Goal: Task Accomplishment & Management: Manage account settings

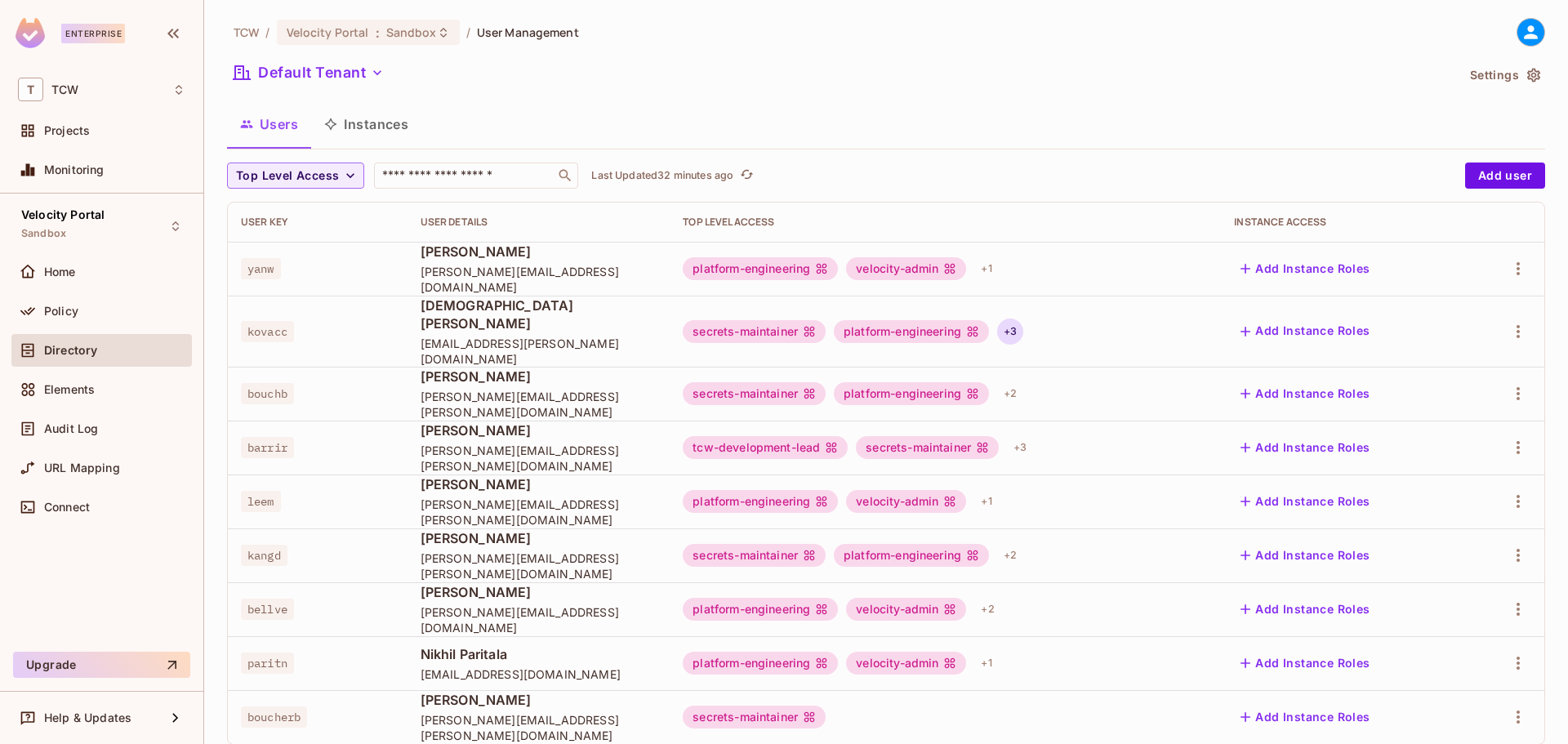
click at [1005, 320] on div "+ 3" at bounding box center [1010, 332] width 26 height 26
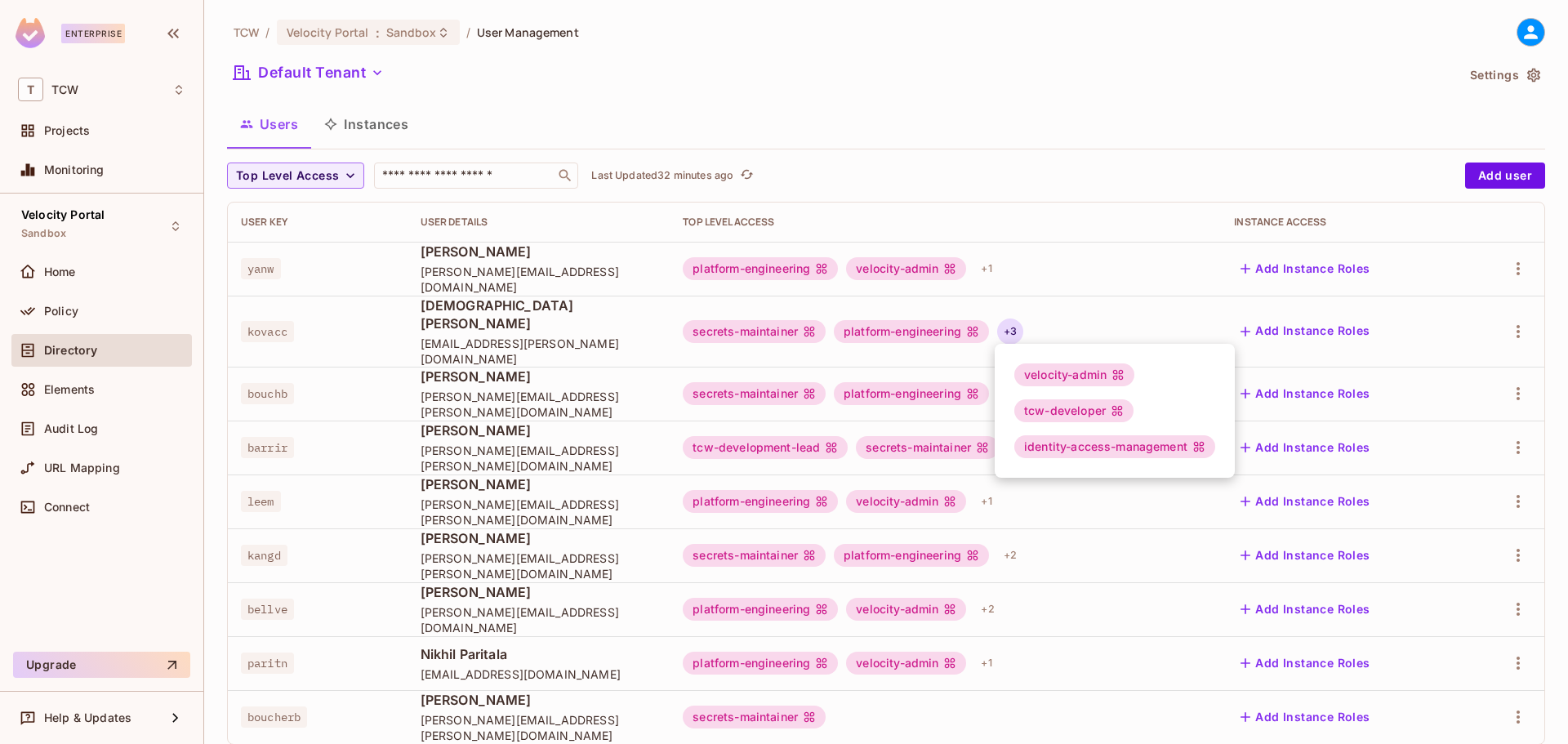
click at [1241, 317] on div at bounding box center [784, 372] width 1568 height 744
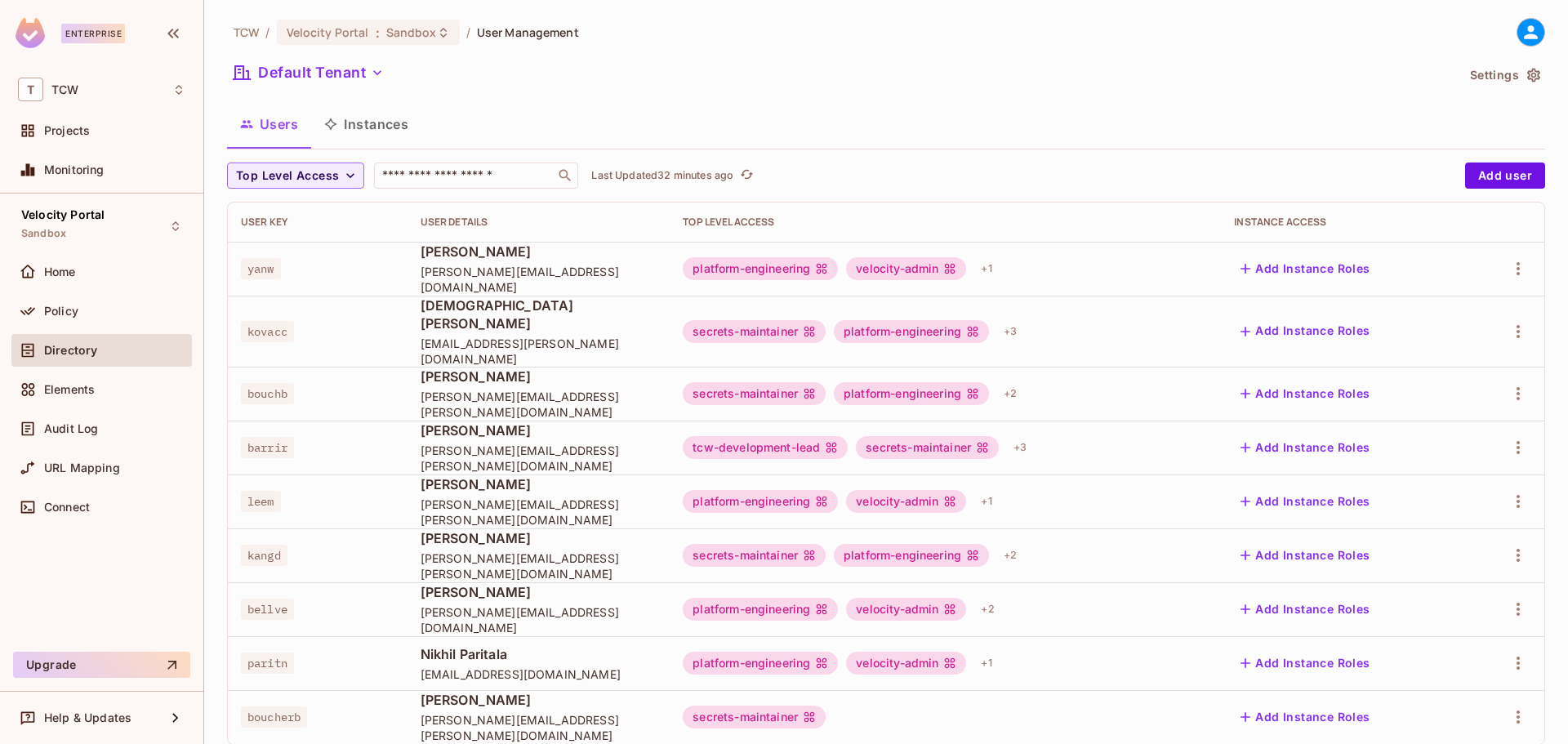
click at [1253, 320] on button "Add Instance Roles" at bounding box center [1305, 332] width 142 height 26
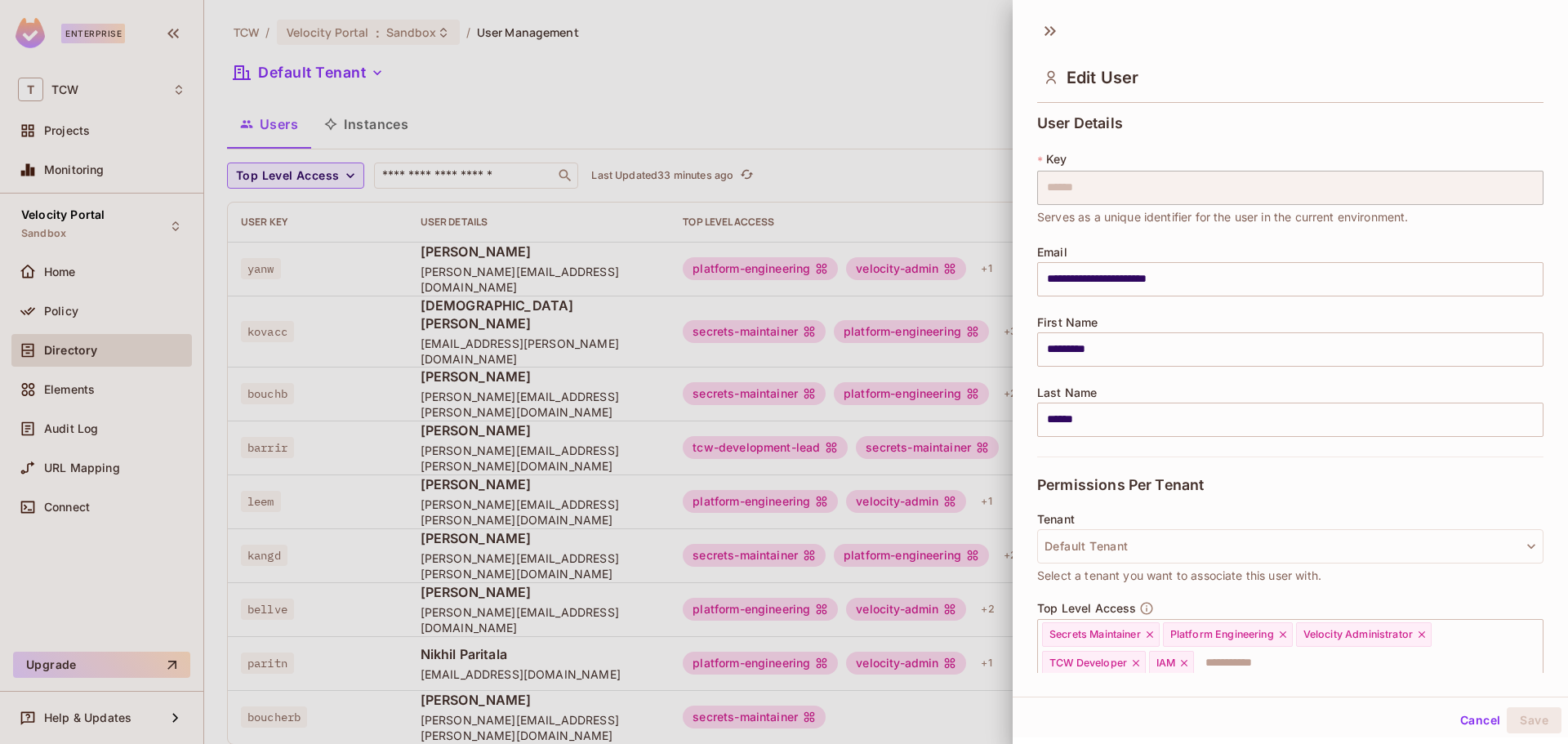
scroll to position [163, 0]
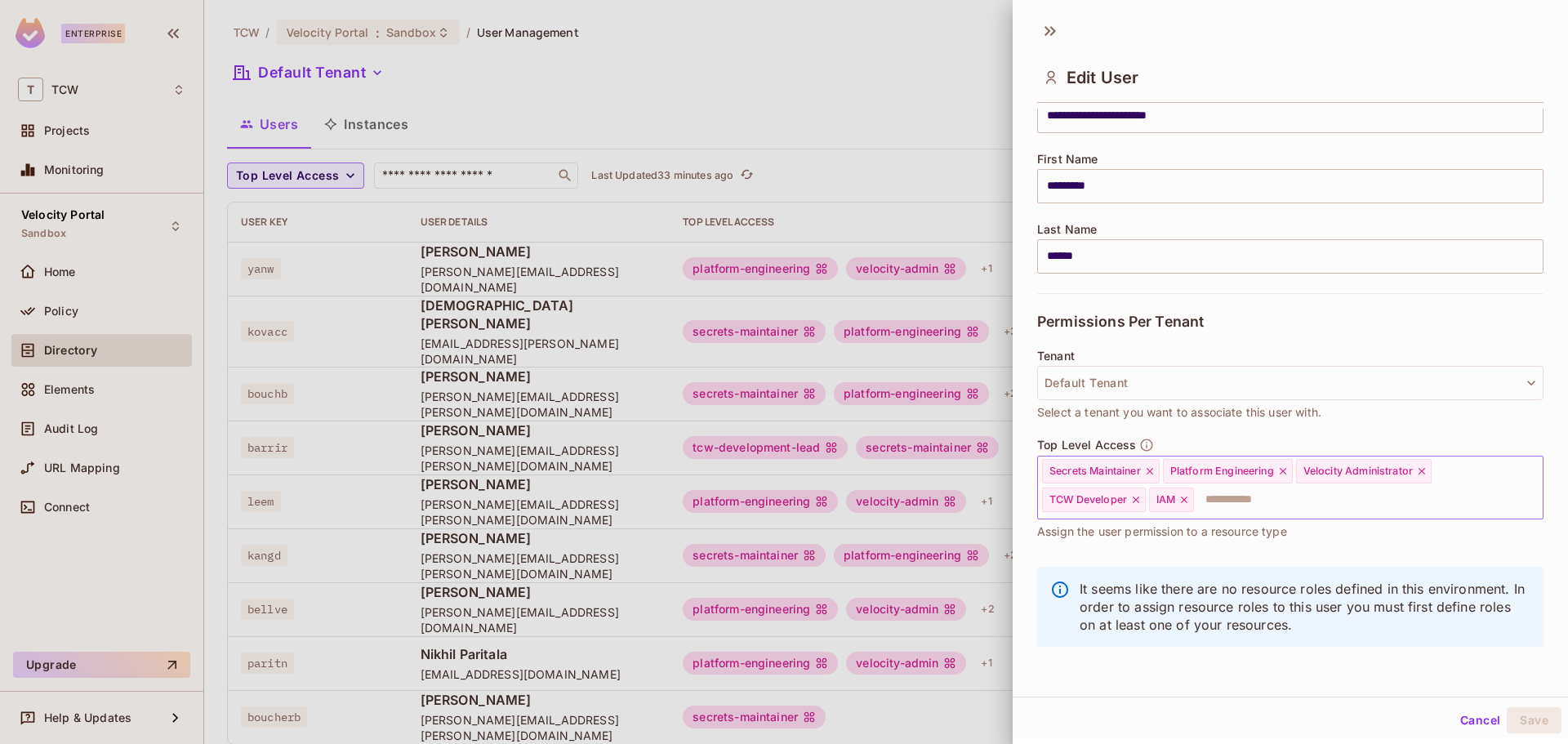
click at [1185, 502] on icon at bounding box center [1184, 499] width 12 height 12
click at [1519, 724] on button "Save" at bounding box center [1534, 720] width 55 height 26
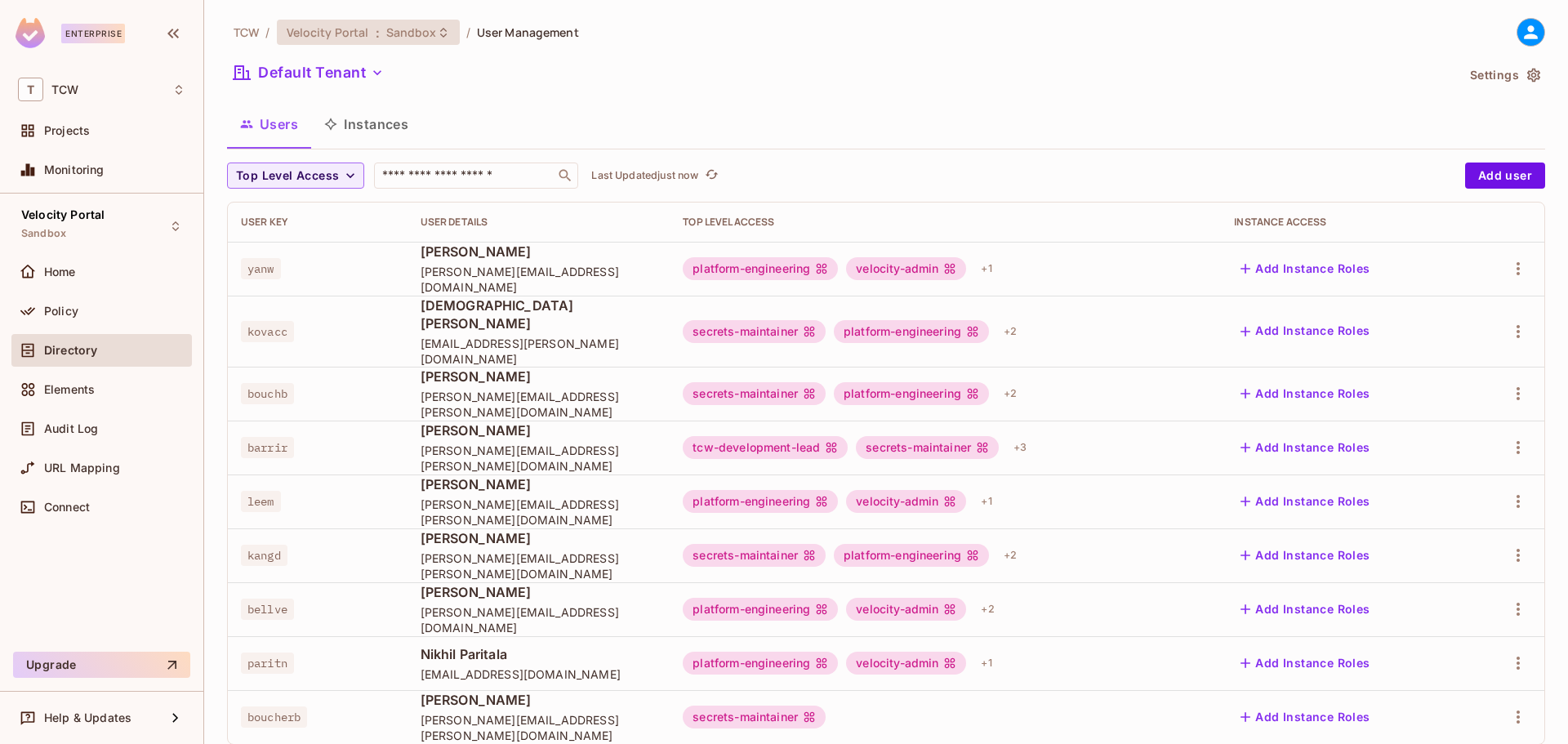
click at [386, 38] on span "Sandbox" at bounding box center [411, 31] width 51 height 15
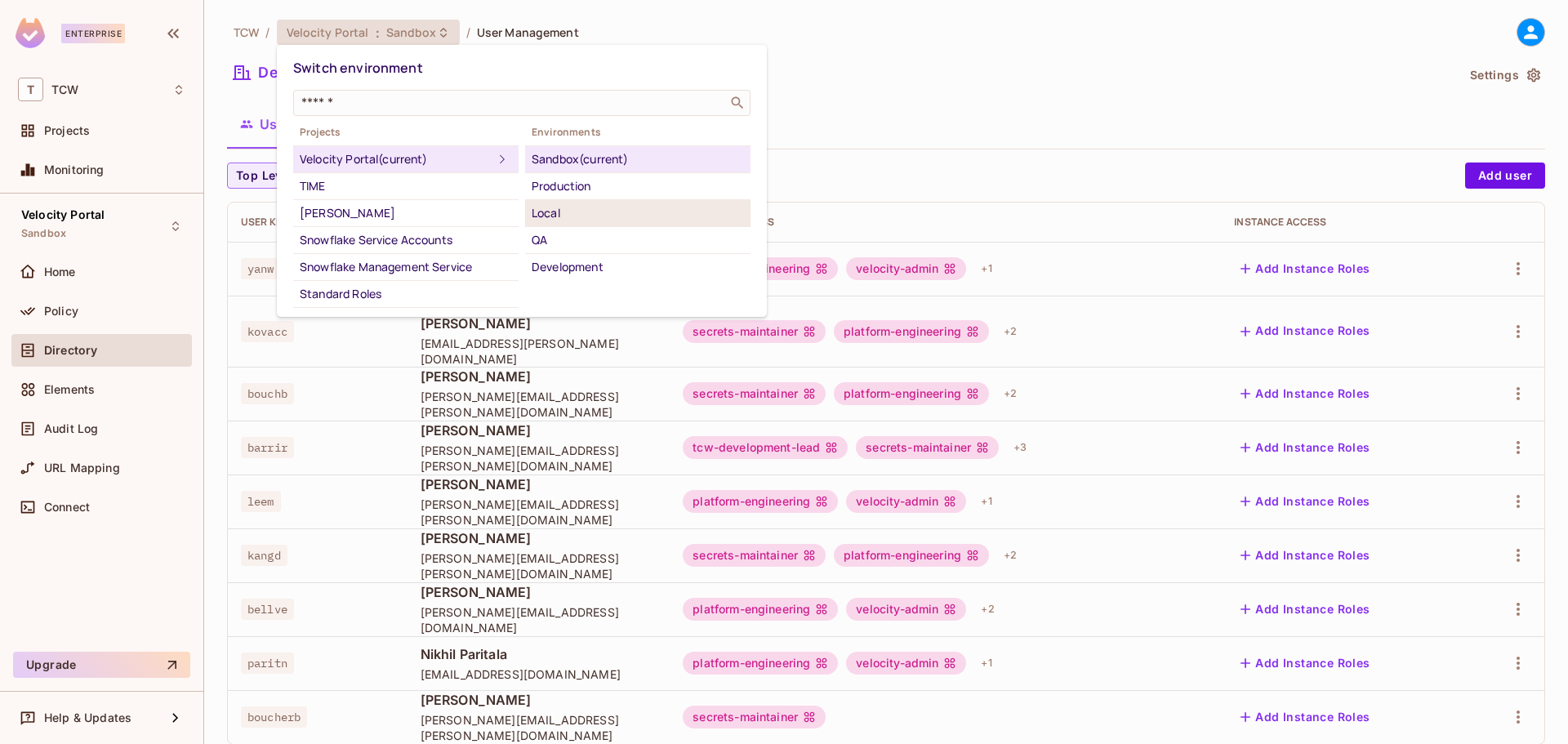
click at [569, 211] on div "Local" at bounding box center [637, 213] width 212 height 20
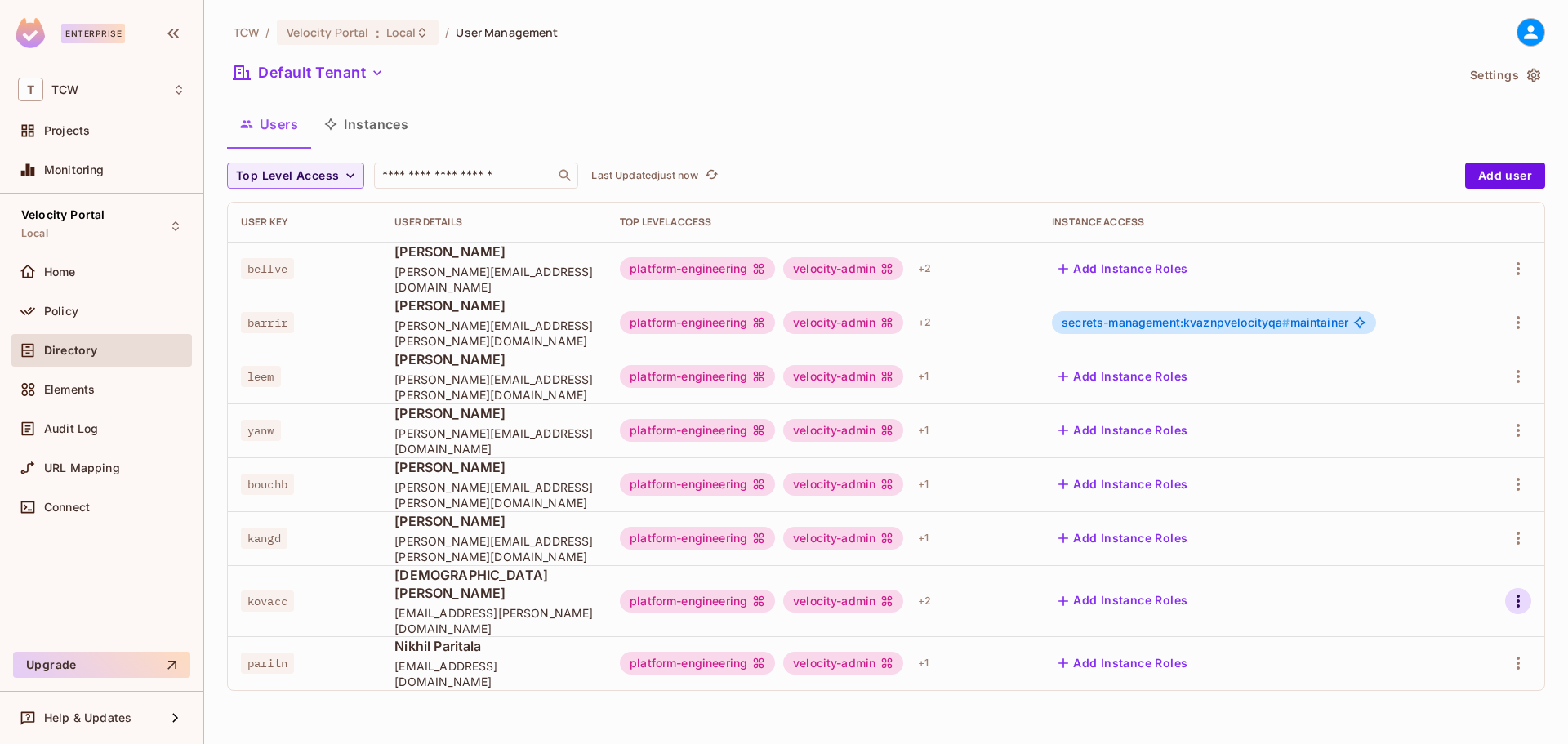
click at [1510, 592] on icon "button" at bounding box center [1519, 601] width 20 height 20
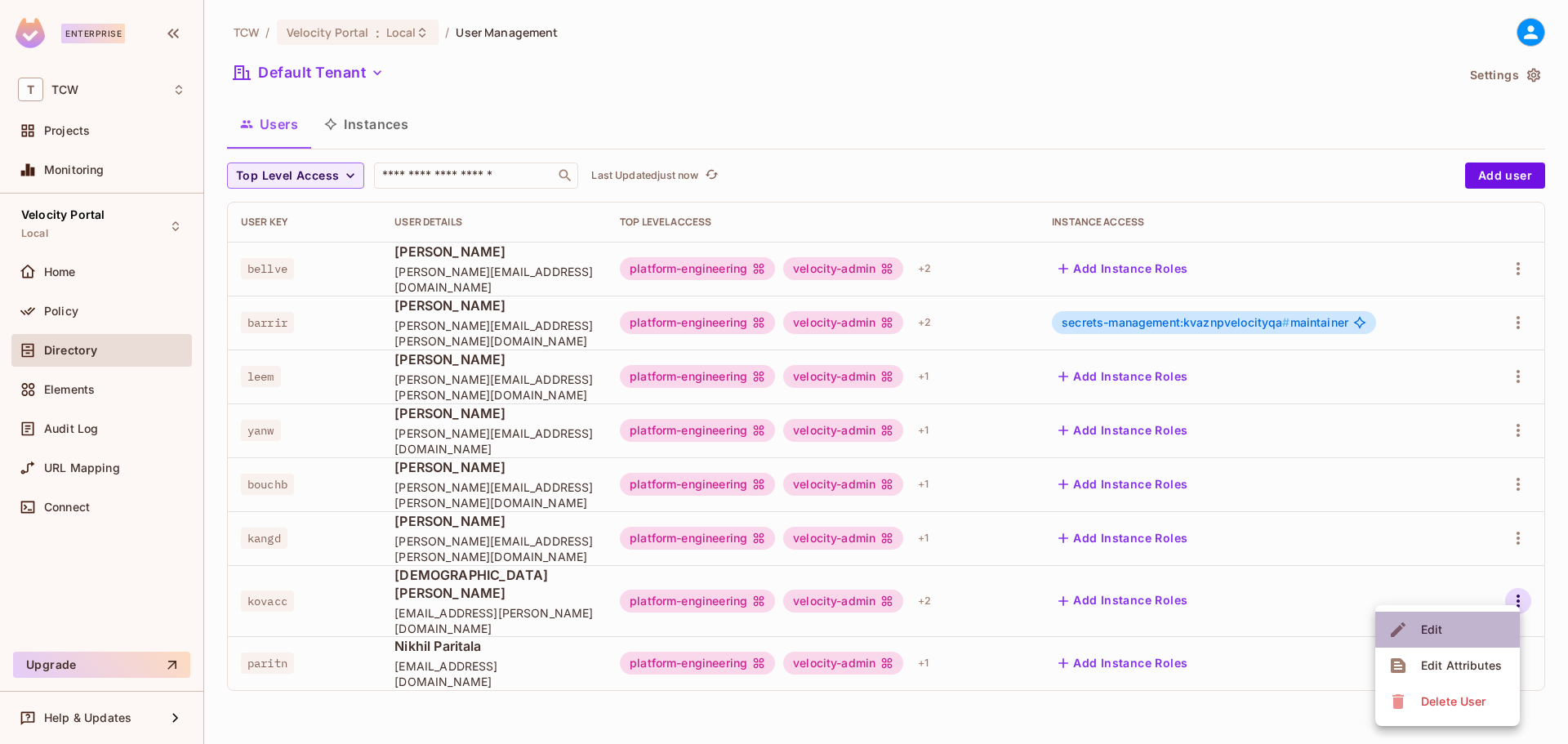
click at [1453, 634] on li "Edit" at bounding box center [1447, 630] width 144 height 36
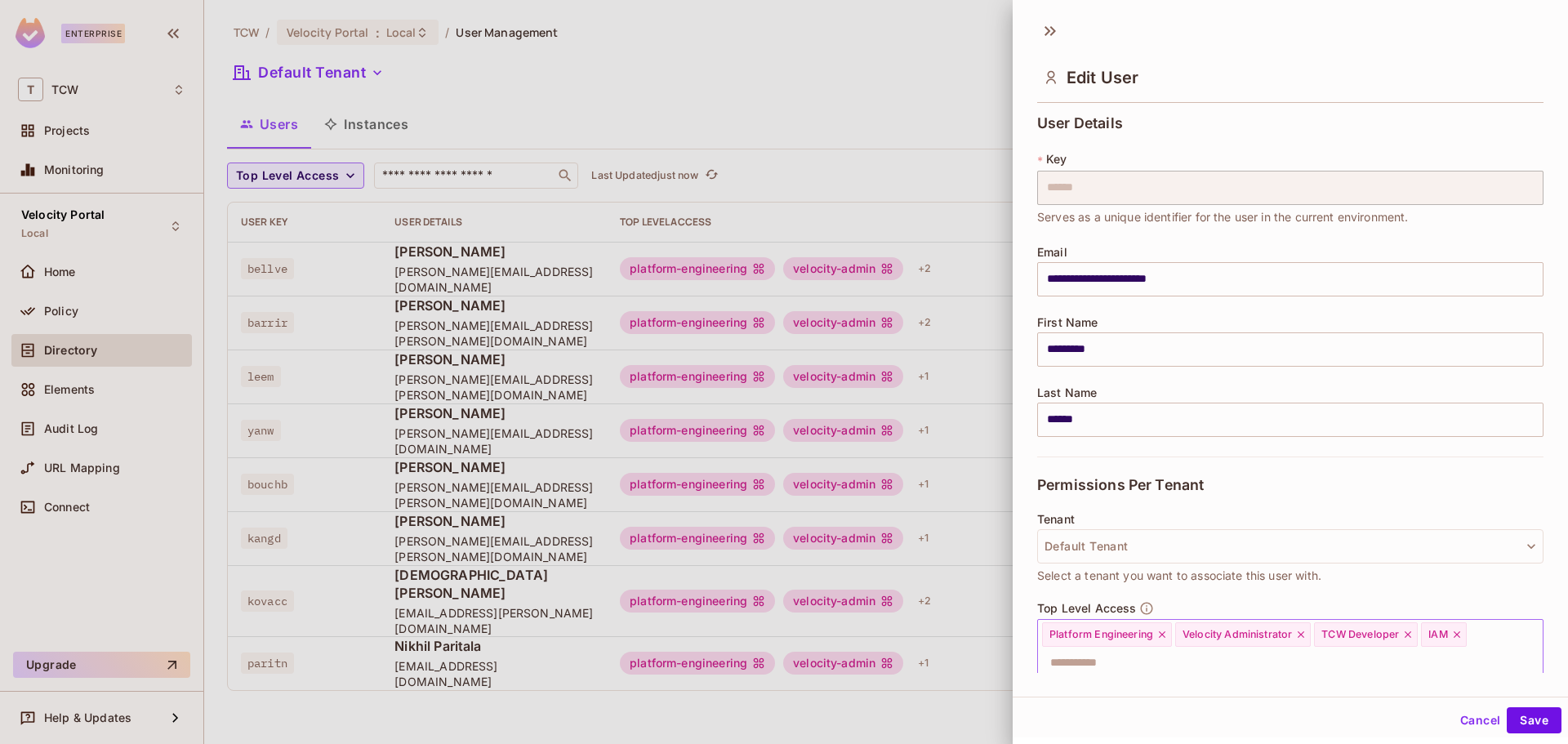
click at [1459, 636] on icon at bounding box center [1457, 635] width 12 height 12
click at [1513, 706] on div "Cancel Save" at bounding box center [1290, 721] width 556 height 39
click at [1516, 711] on button "Save" at bounding box center [1534, 720] width 55 height 26
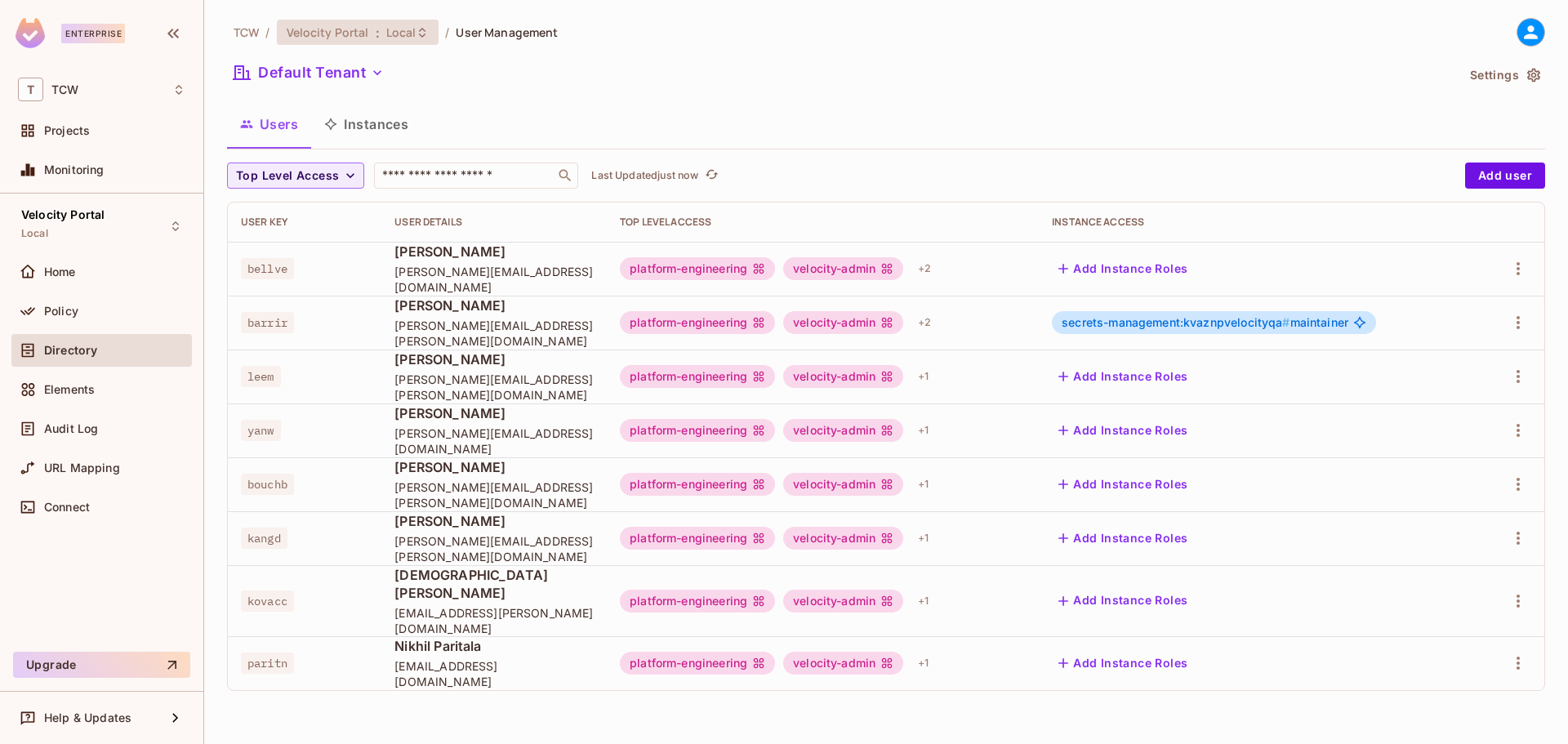
click at [300, 33] on span "Velocity Portal" at bounding box center [328, 31] width 82 height 15
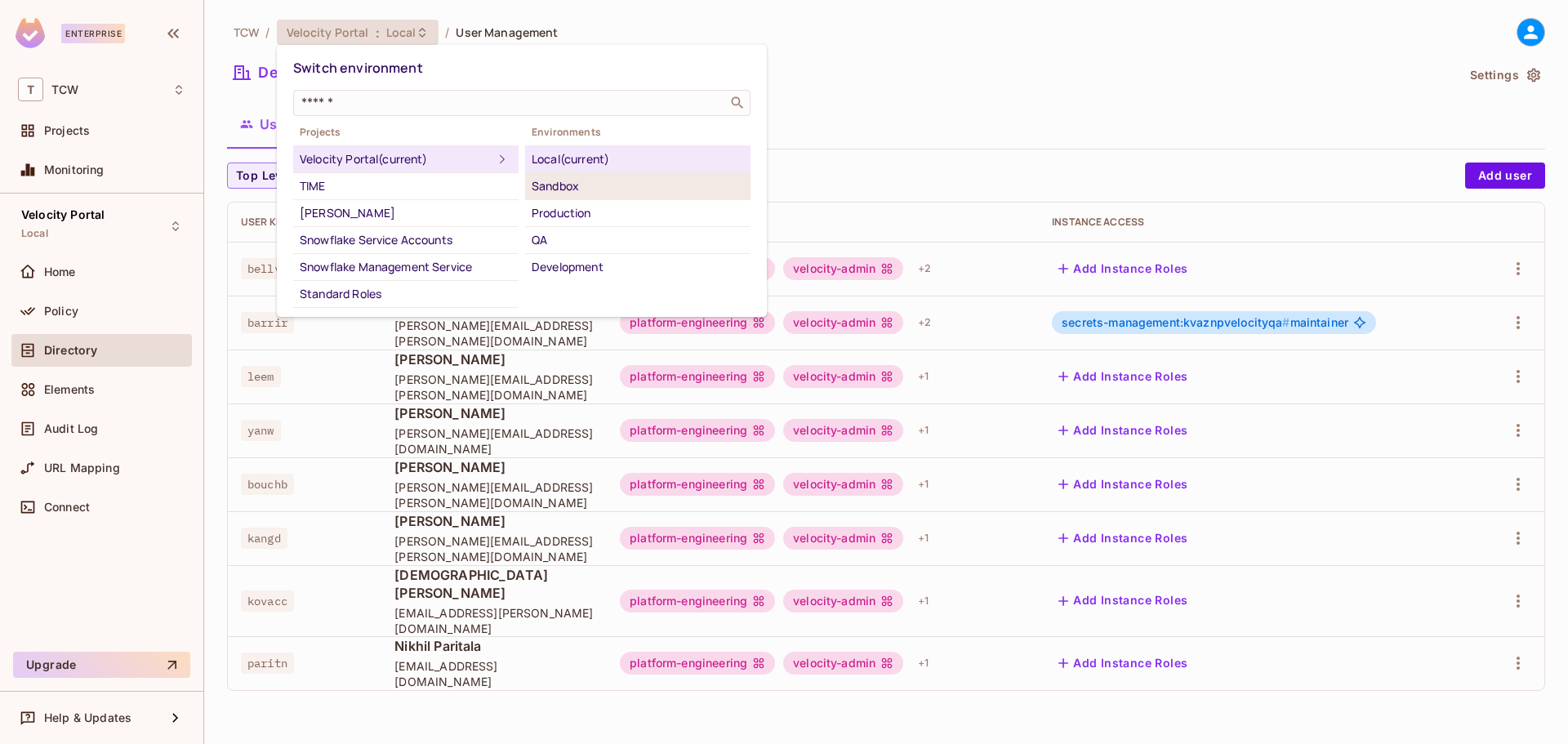
click at [538, 187] on div "Sandbox" at bounding box center [637, 186] width 212 height 20
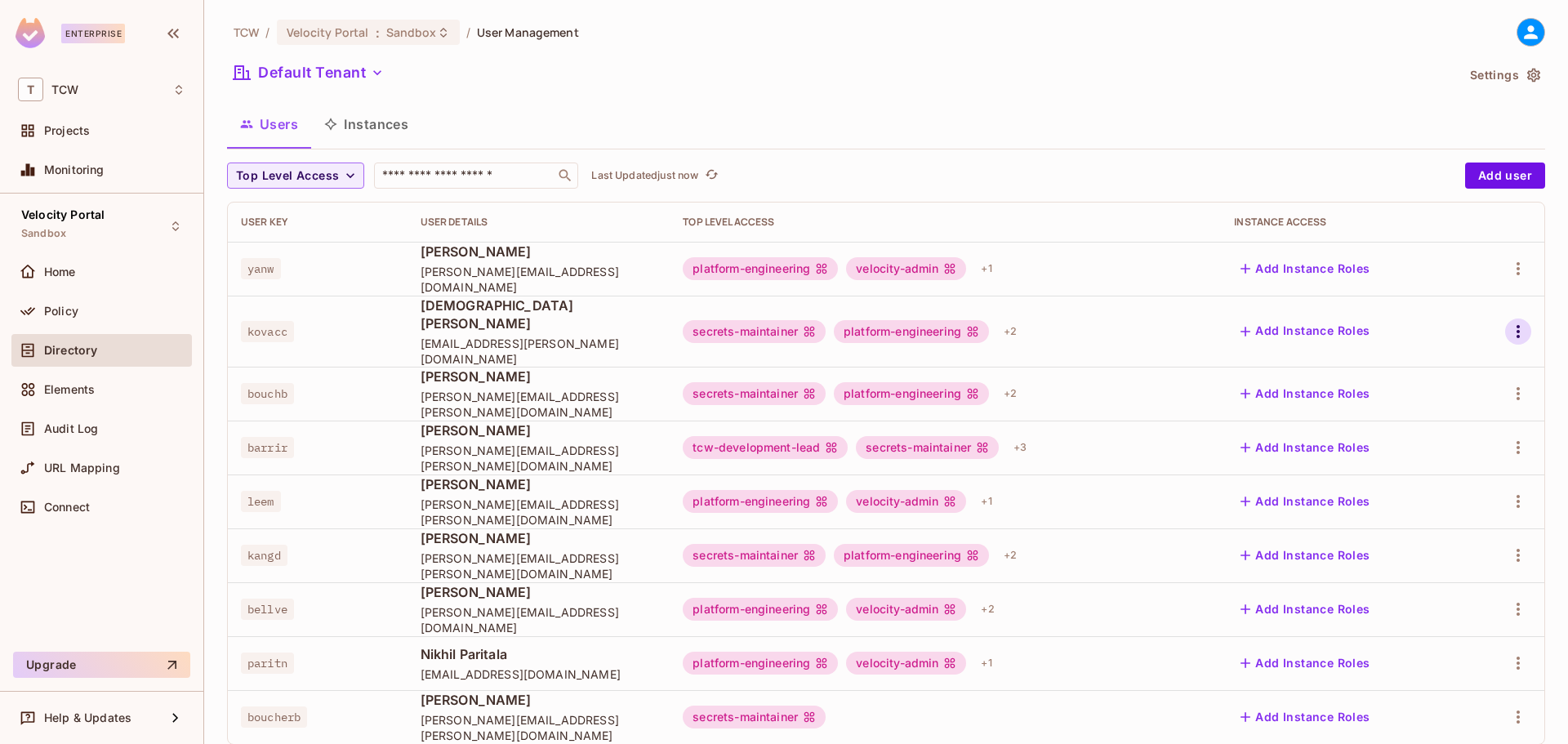
click at [1517, 325] on icon "button" at bounding box center [1519, 332] width 4 height 13
click at [1406, 362] on span "Edit" at bounding box center [1420, 359] width 32 height 26
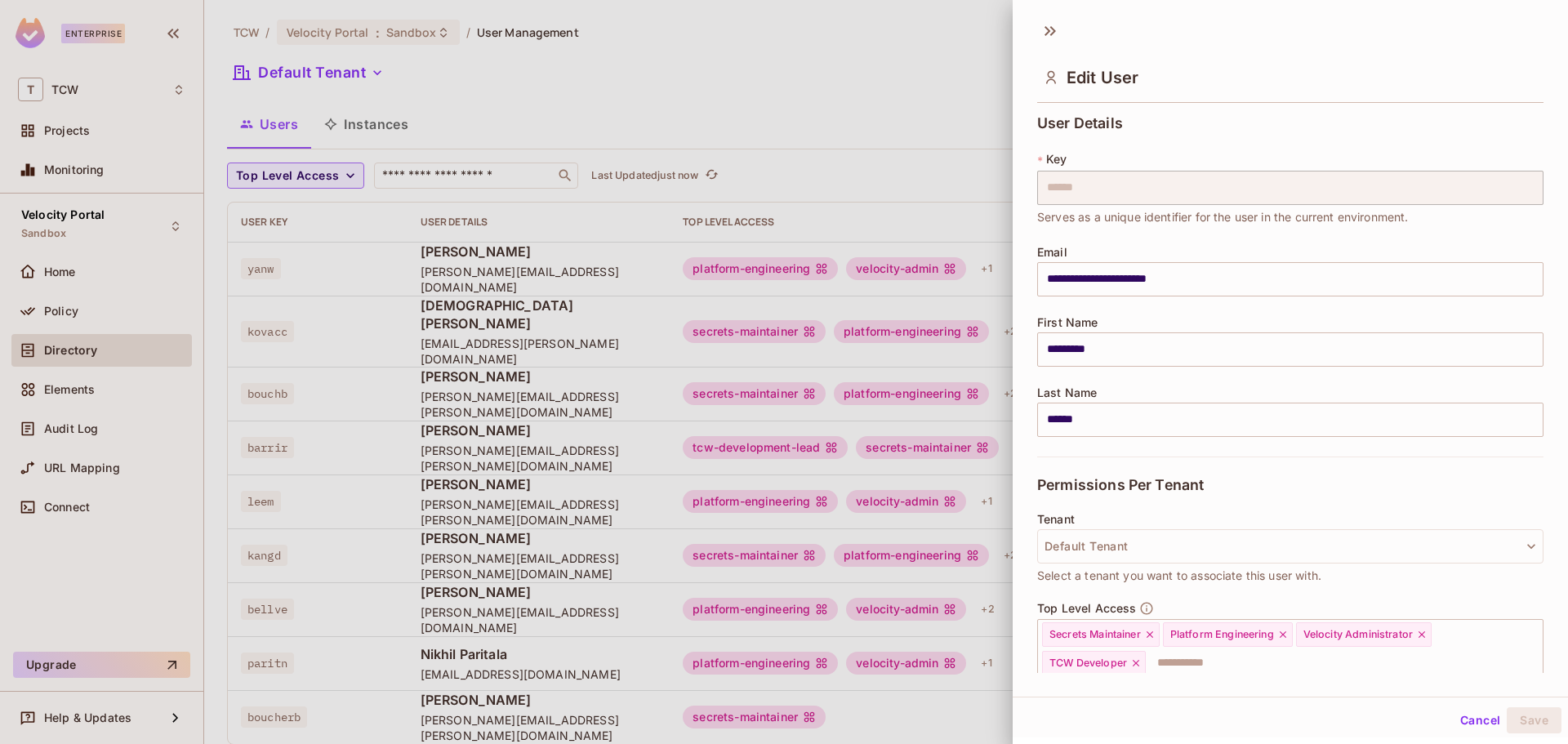
click at [1284, 674] on div "**********" at bounding box center [1290, 354] width 556 height 686
click at [1280, 668] on input "text" at bounding box center [1330, 663] width 365 height 32
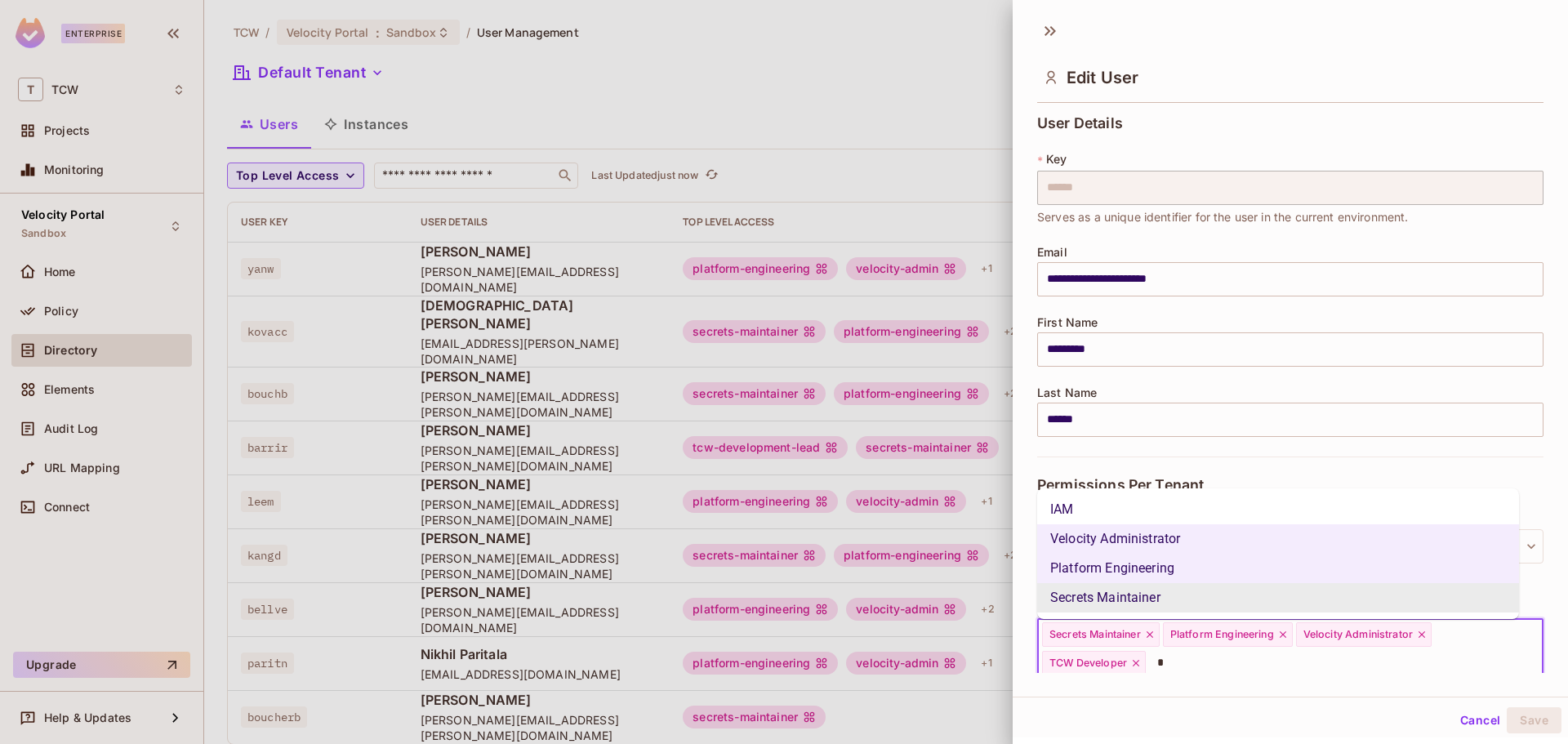
type input "**"
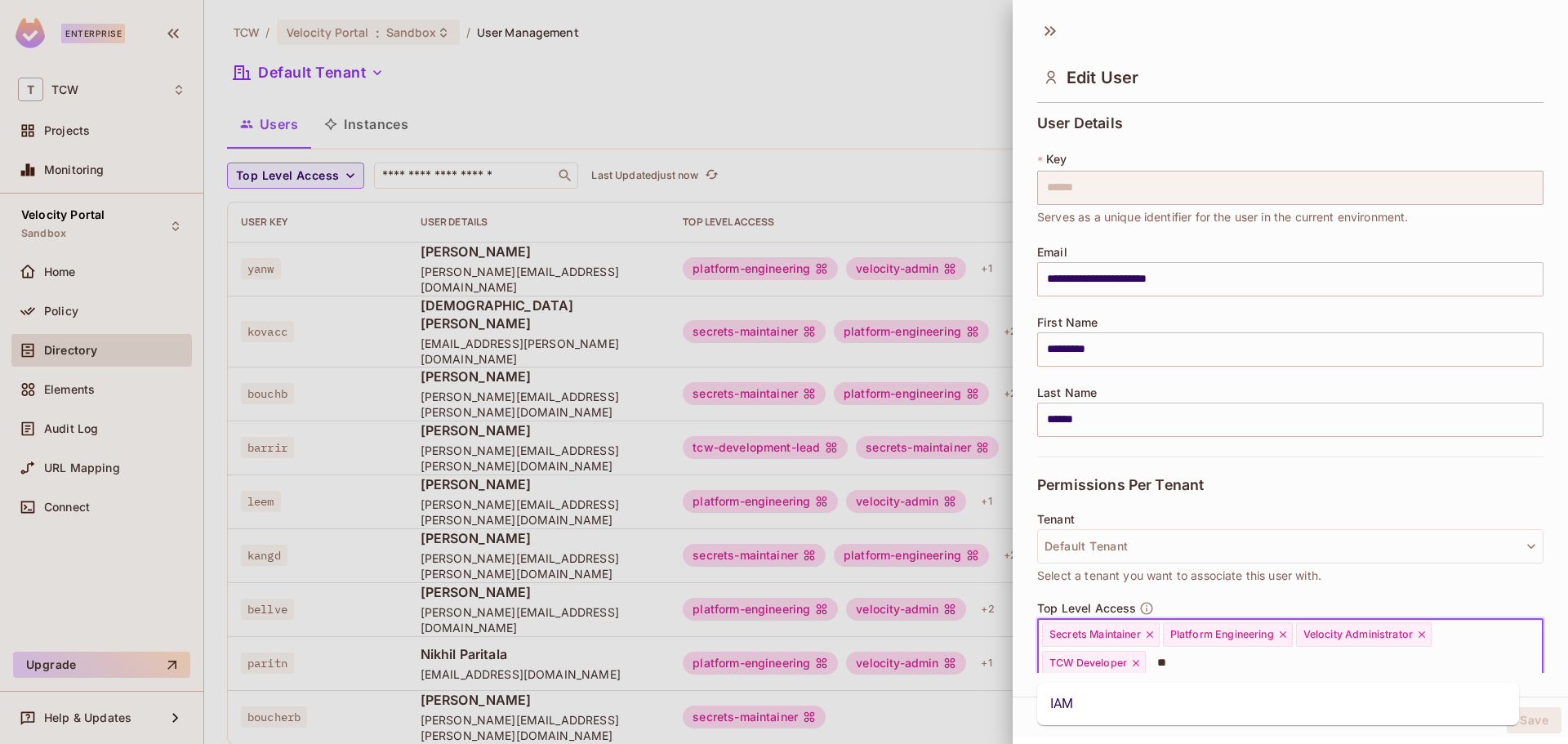
click at [1118, 690] on li "IAM" at bounding box center [1279, 704] width 482 height 30
click at [1529, 715] on button "Save" at bounding box center [1534, 720] width 55 height 26
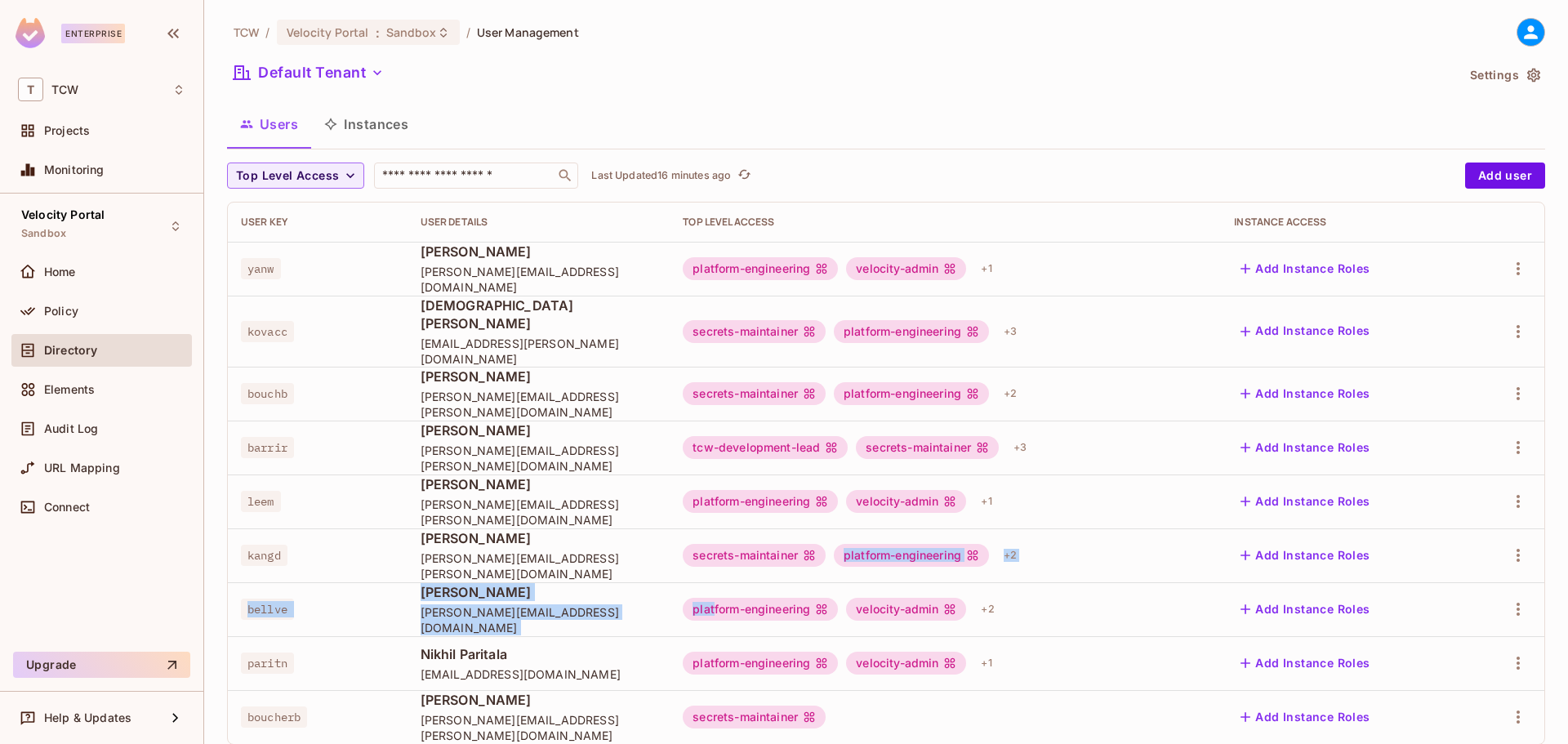
click at [715, 559] on tbody "yanw [PERSON_NAME] [PERSON_NAME][EMAIL_ADDRESS][DOMAIN_NAME] platform-engineeri…" at bounding box center [885, 493] width 1316 height 503
click at [648, 538] on span "[PERSON_NAME]" at bounding box center [538, 539] width 237 height 18
click at [1515, 330] on icon "button" at bounding box center [1519, 332] width 20 height 20
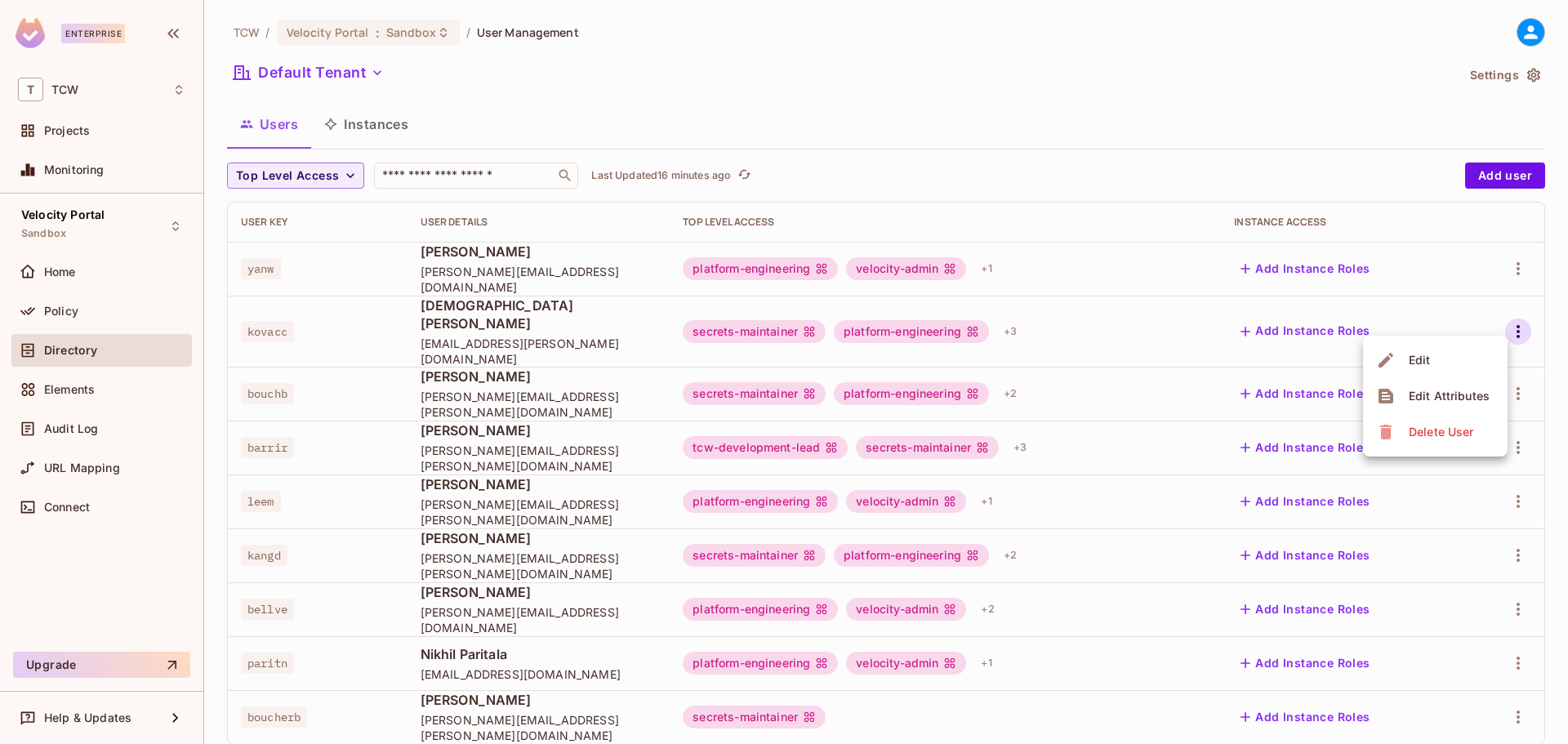
click at [1424, 368] on span "Edit" at bounding box center [1420, 359] width 32 height 26
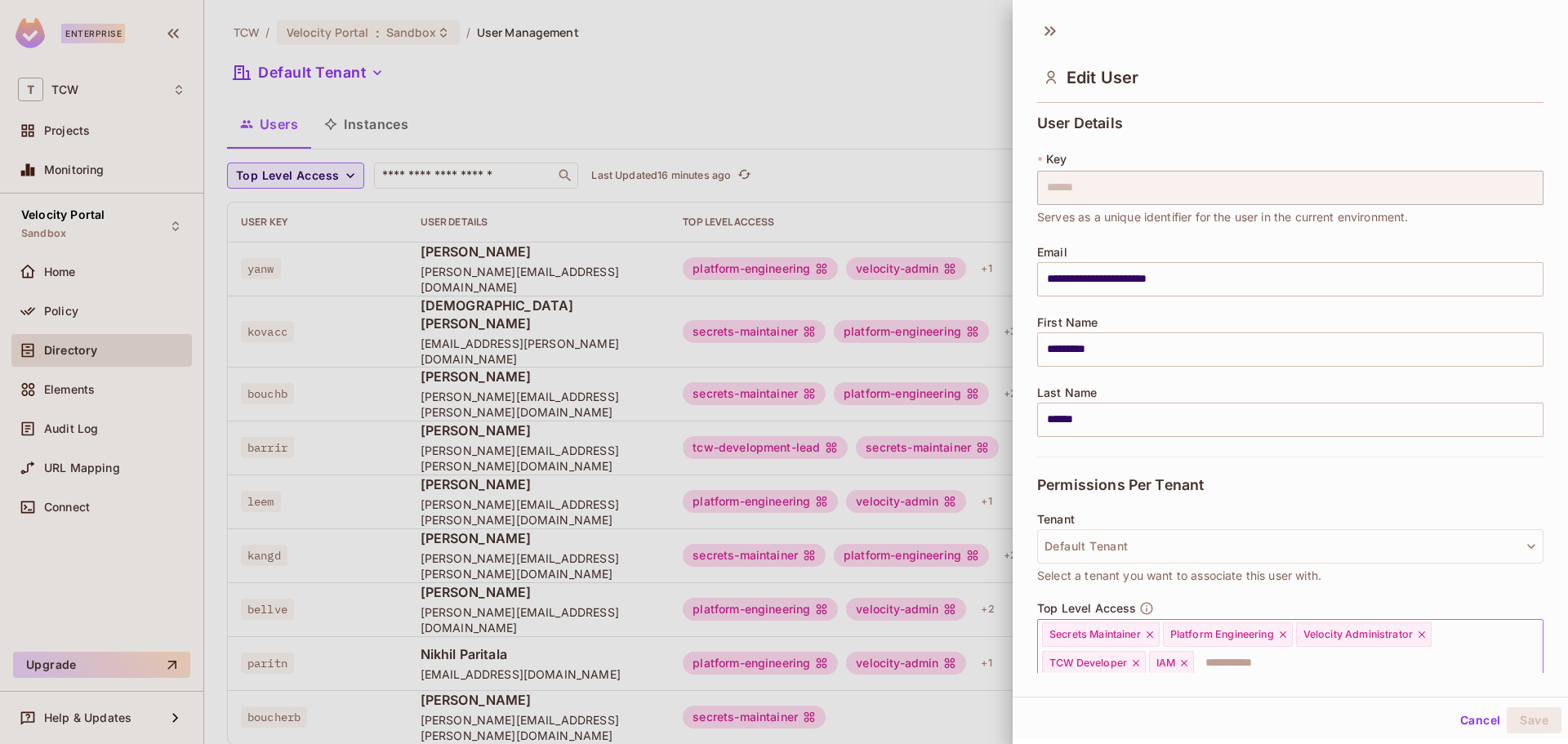
click at [1186, 662] on icon at bounding box center [1184, 663] width 12 height 12
click at [1538, 716] on button "Save" at bounding box center [1534, 720] width 55 height 26
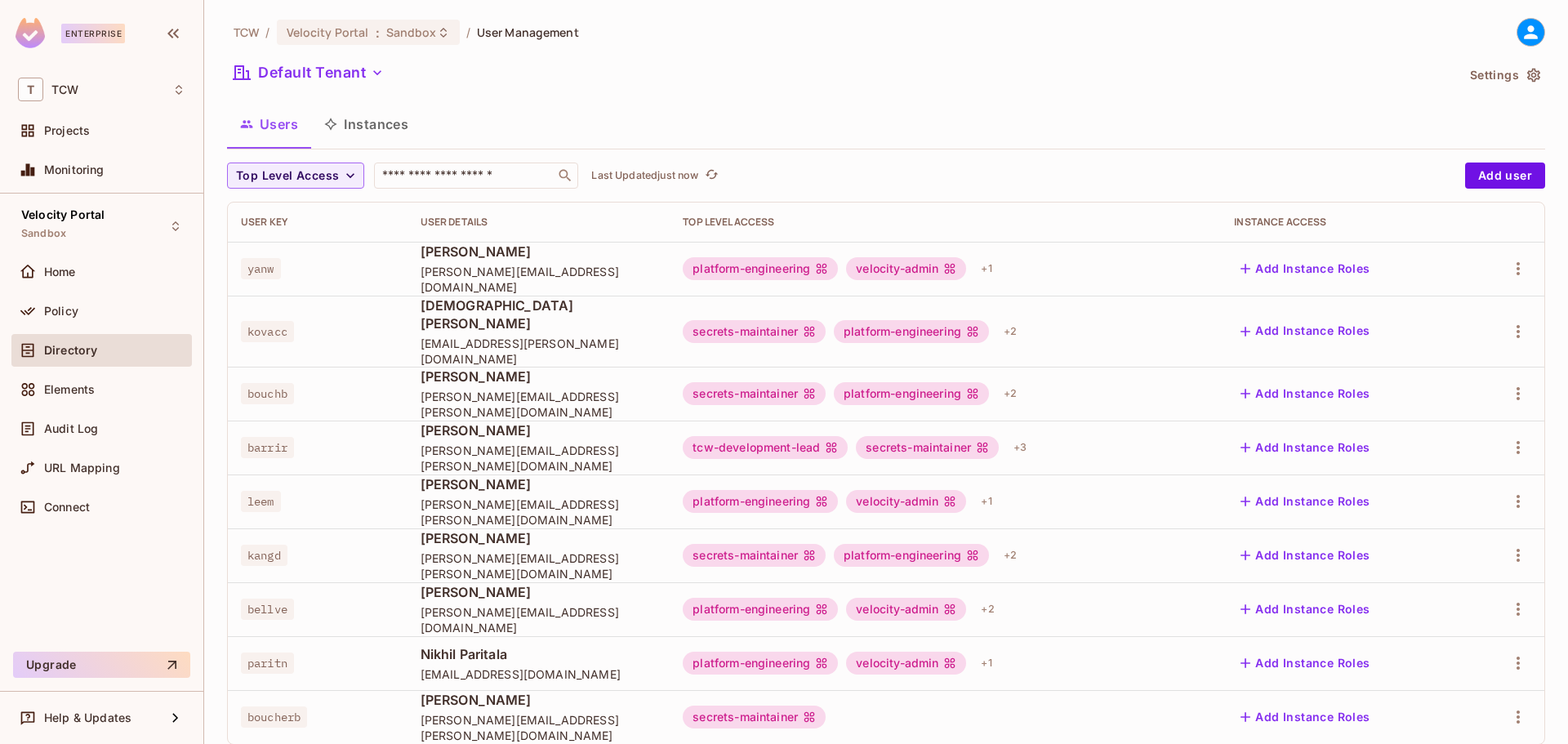
click at [1518, 329] on div at bounding box center [1506, 332] width 51 height 26
click at [1516, 328] on button "button" at bounding box center [1518, 332] width 26 height 26
click at [1450, 359] on li "Edit" at bounding box center [1434, 360] width 144 height 36
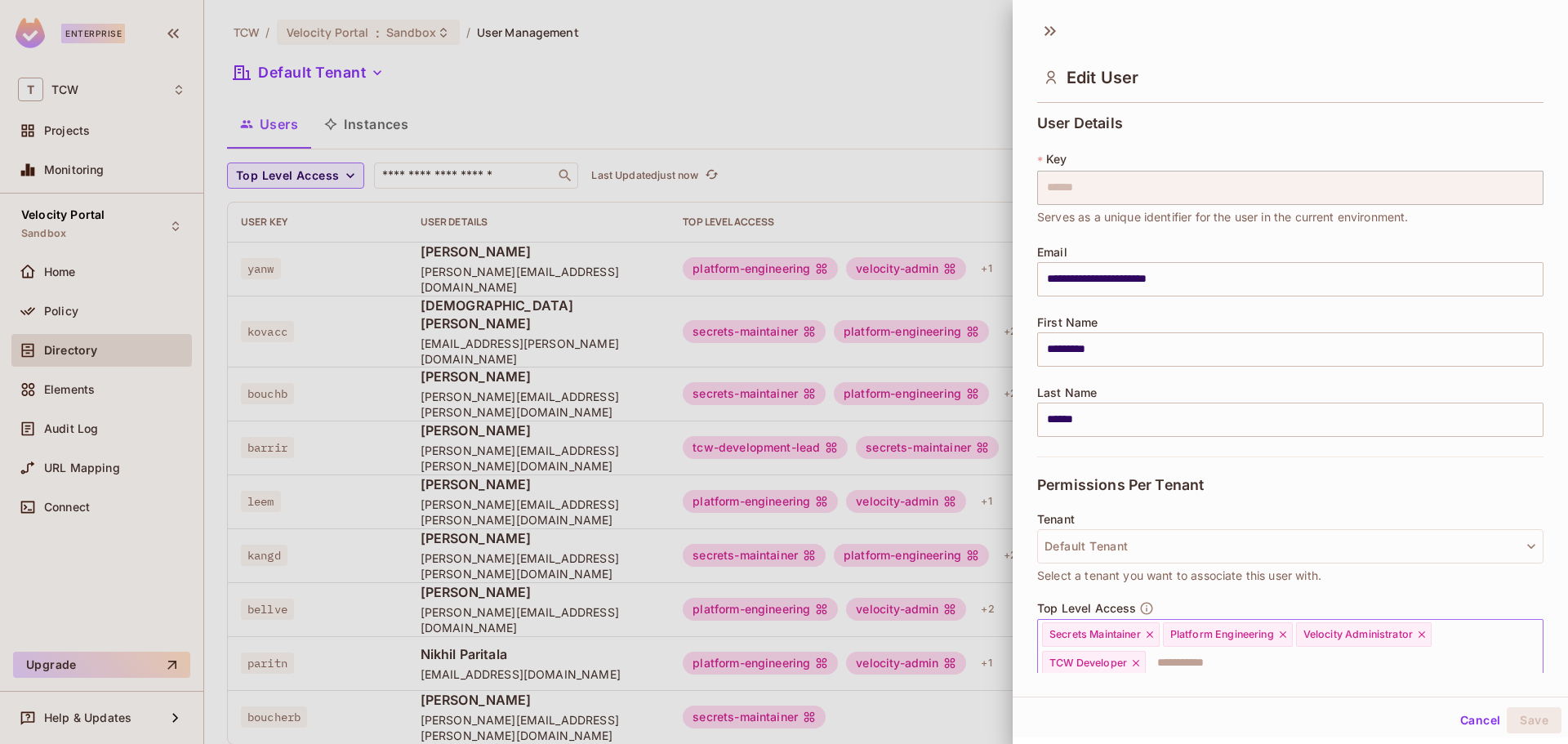
click at [1225, 657] on input "text" at bounding box center [1330, 663] width 365 height 32
type input "***"
click at [1074, 698] on li "IAM" at bounding box center [1279, 704] width 482 height 30
click at [1510, 716] on button "Save" at bounding box center [1534, 720] width 55 height 26
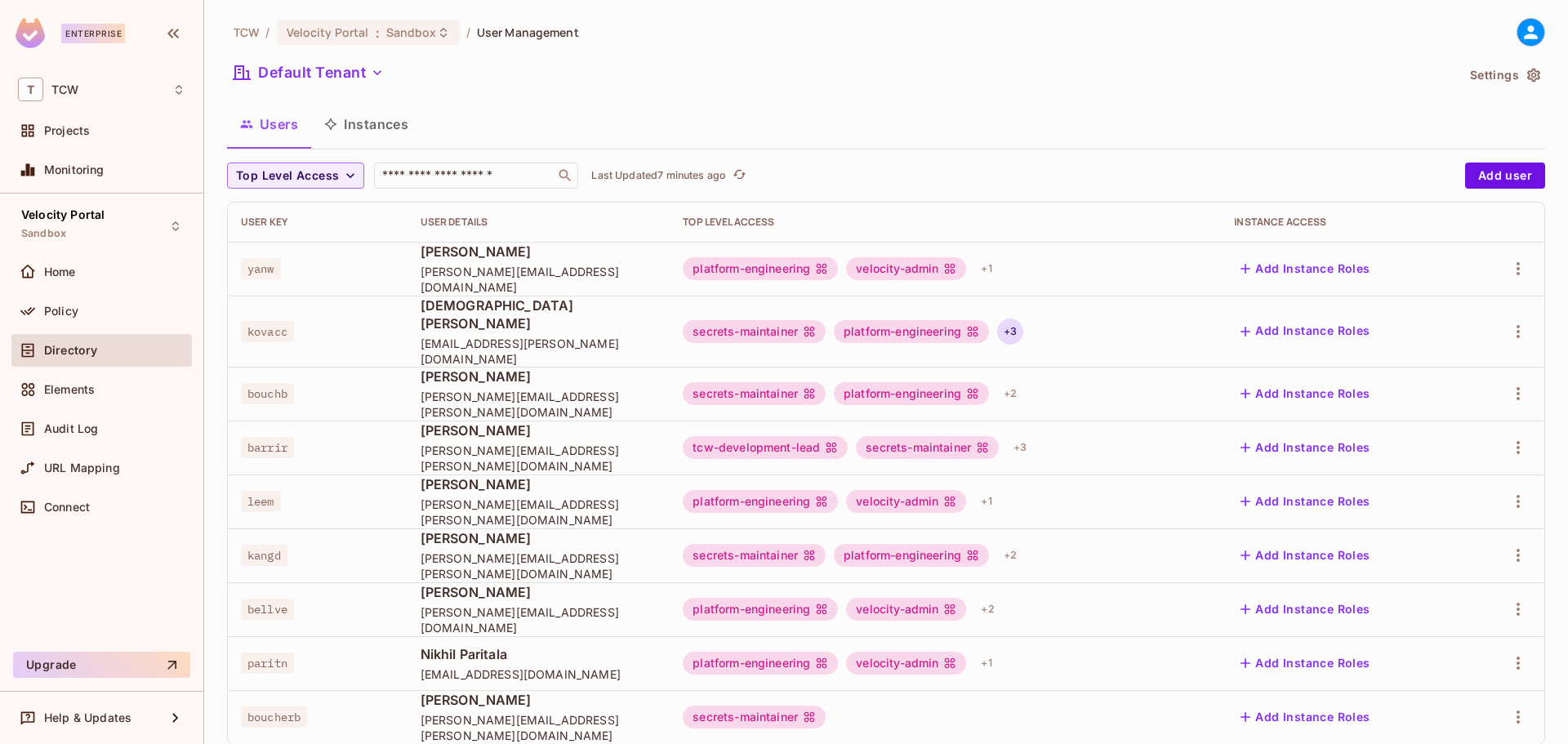
click at [1009, 325] on div "+ 3" at bounding box center [1010, 332] width 26 height 26
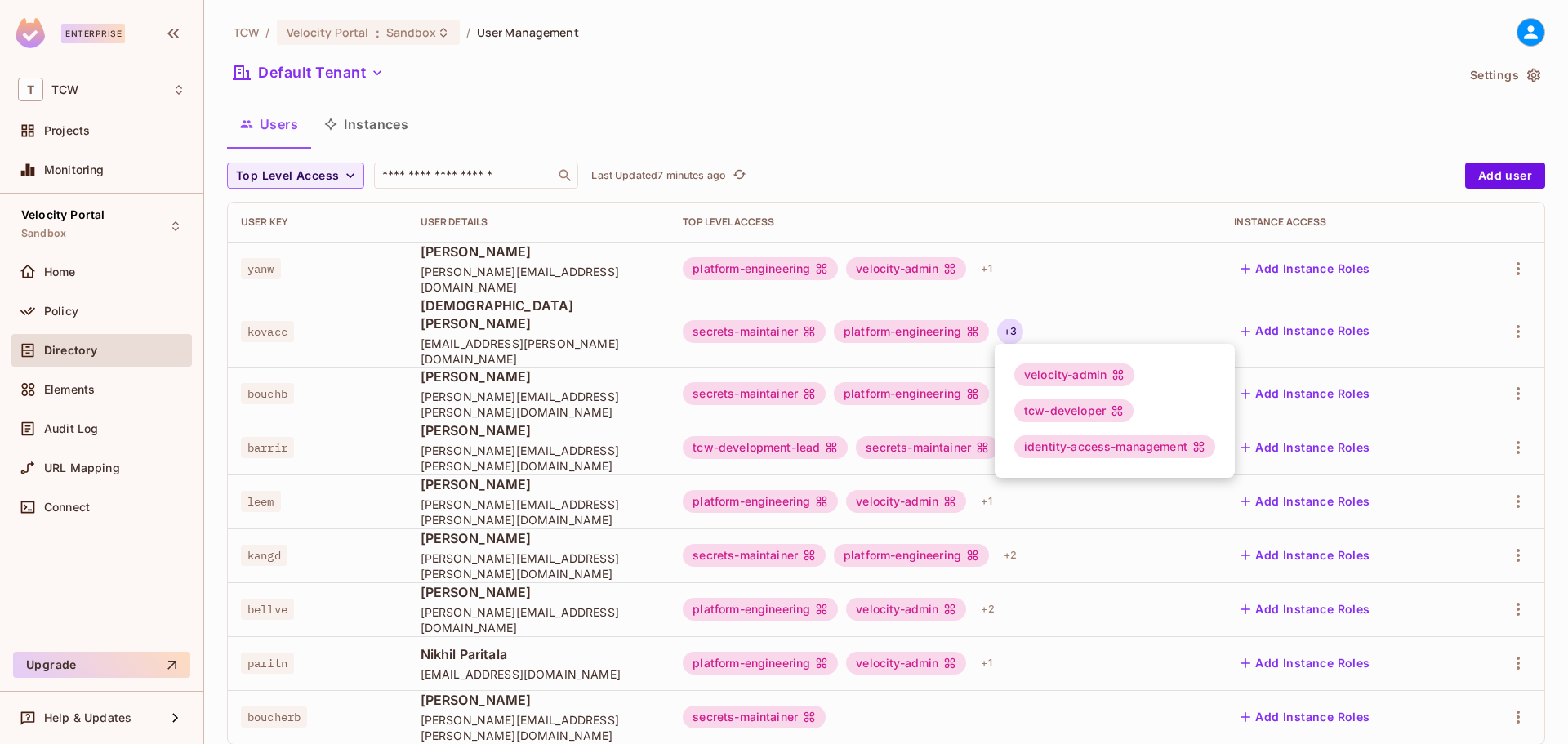
click at [886, 317] on div at bounding box center [784, 372] width 1568 height 744
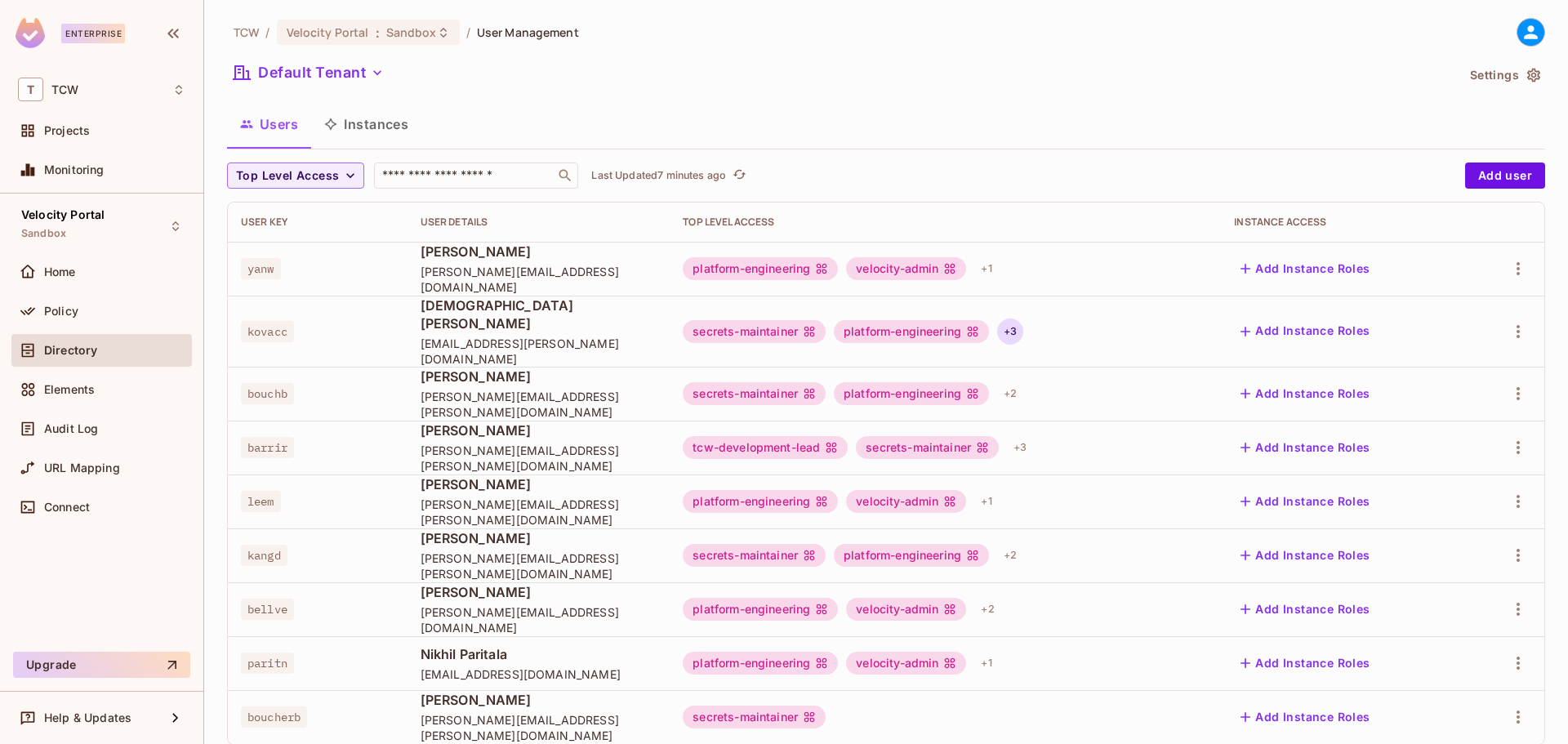
click at [1013, 319] on div "+ 3" at bounding box center [1010, 332] width 26 height 26
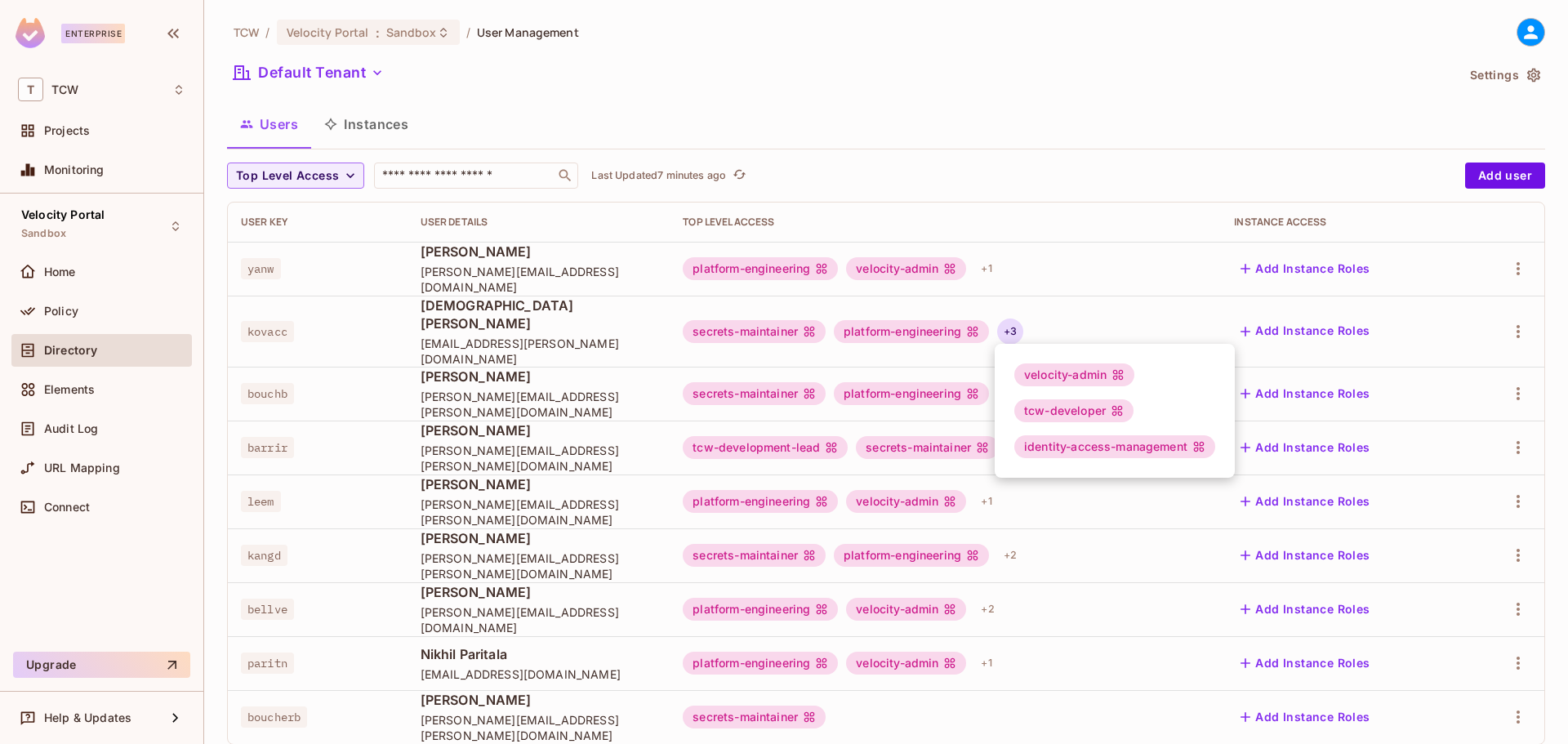
click at [1491, 312] on div at bounding box center [784, 372] width 1568 height 744
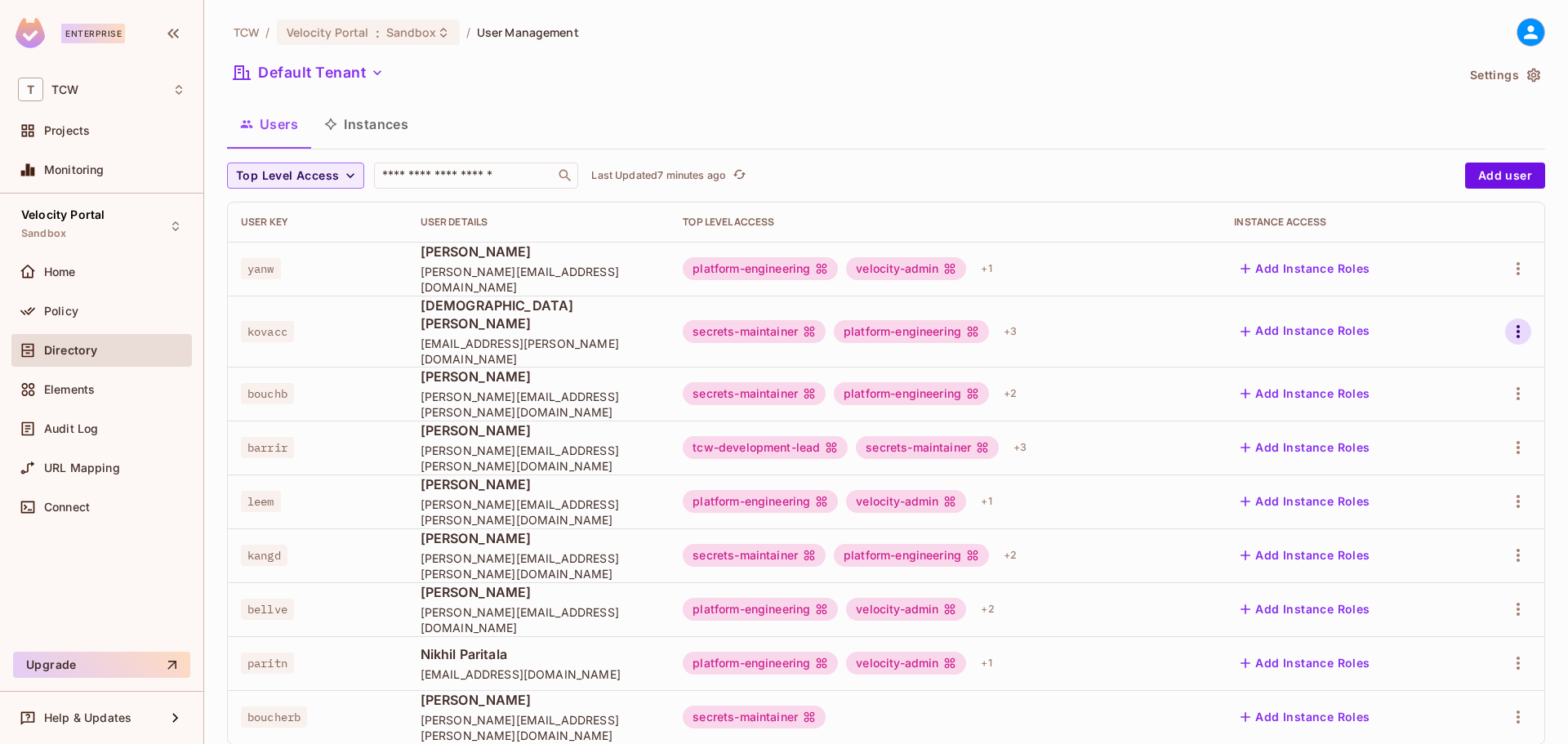
click at [1509, 322] on icon "button" at bounding box center [1519, 332] width 20 height 20
click at [1451, 360] on li "Edit" at bounding box center [1434, 360] width 144 height 36
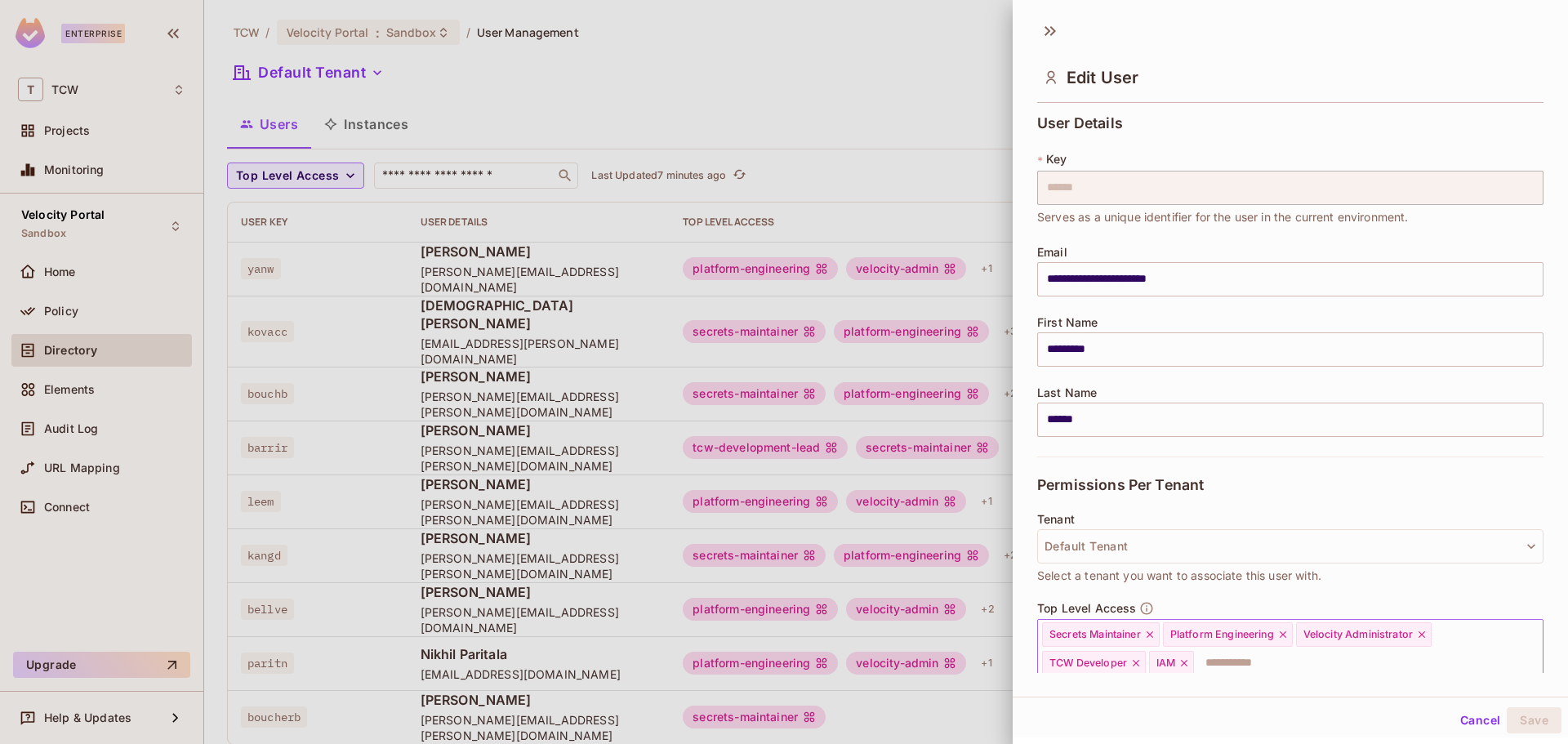
click at [1105, 636] on span "Secrets Maintainer" at bounding box center [1095, 635] width 91 height 13
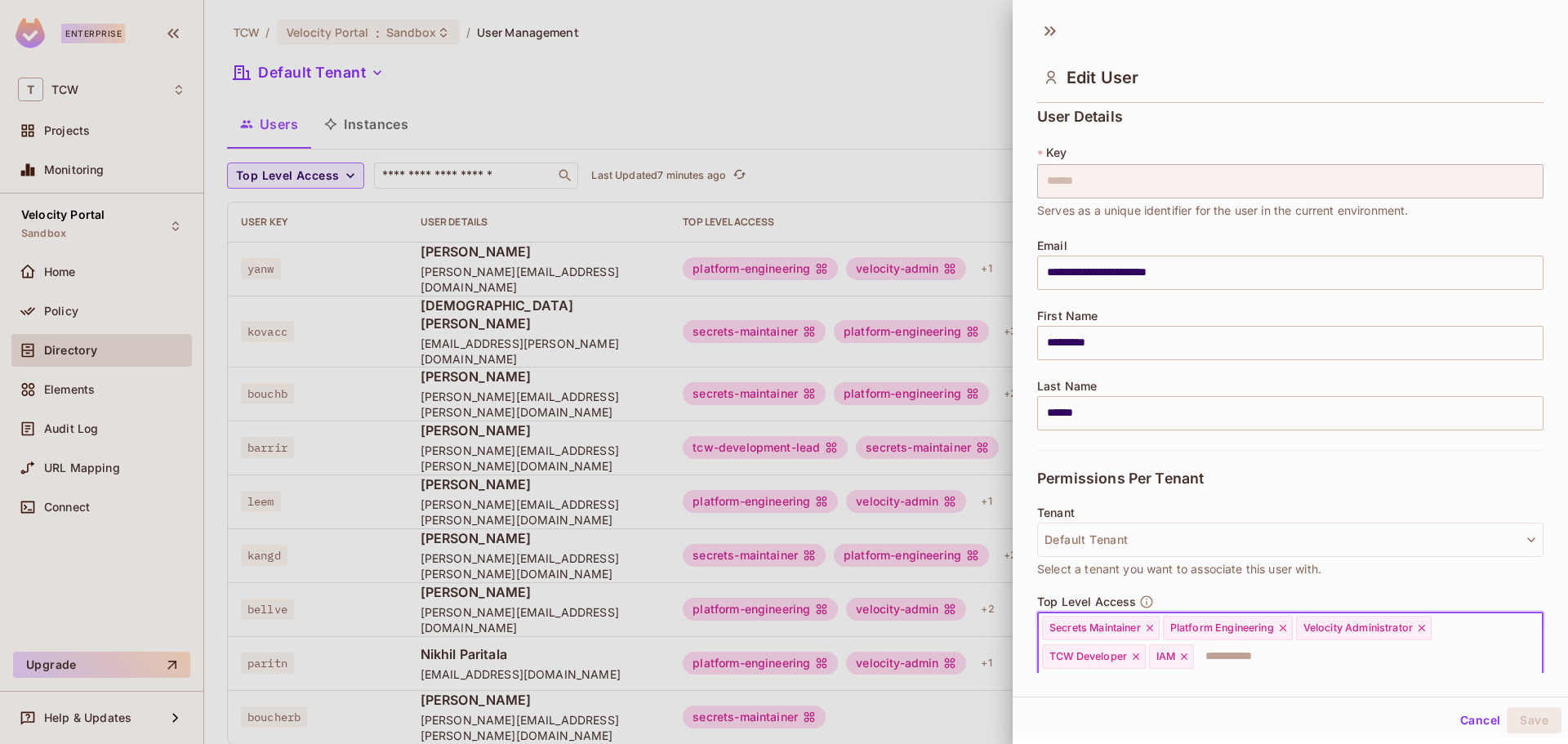
click at [1103, 625] on span "Secrets Maintainer" at bounding box center [1095, 628] width 91 height 13
